Goal: Task Accomplishment & Management: Use online tool/utility

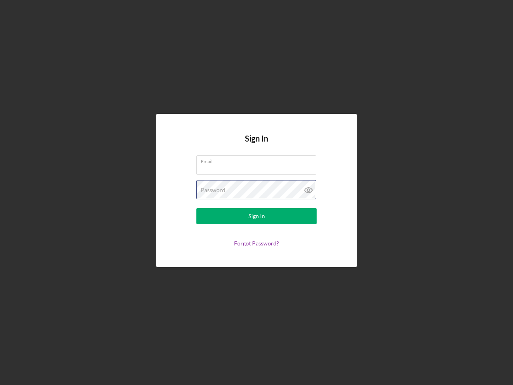
click at [257, 192] on div "Password" at bounding box center [256, 190] width 120 height 20
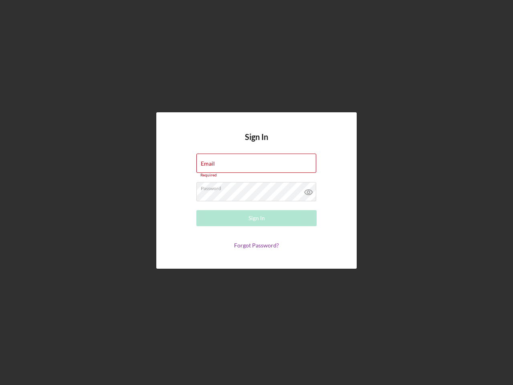
click at [309, 190] on icon at bounding box center [309, 192] width 20 height 20
